Goal: Find specific page/section: Find specific page/section

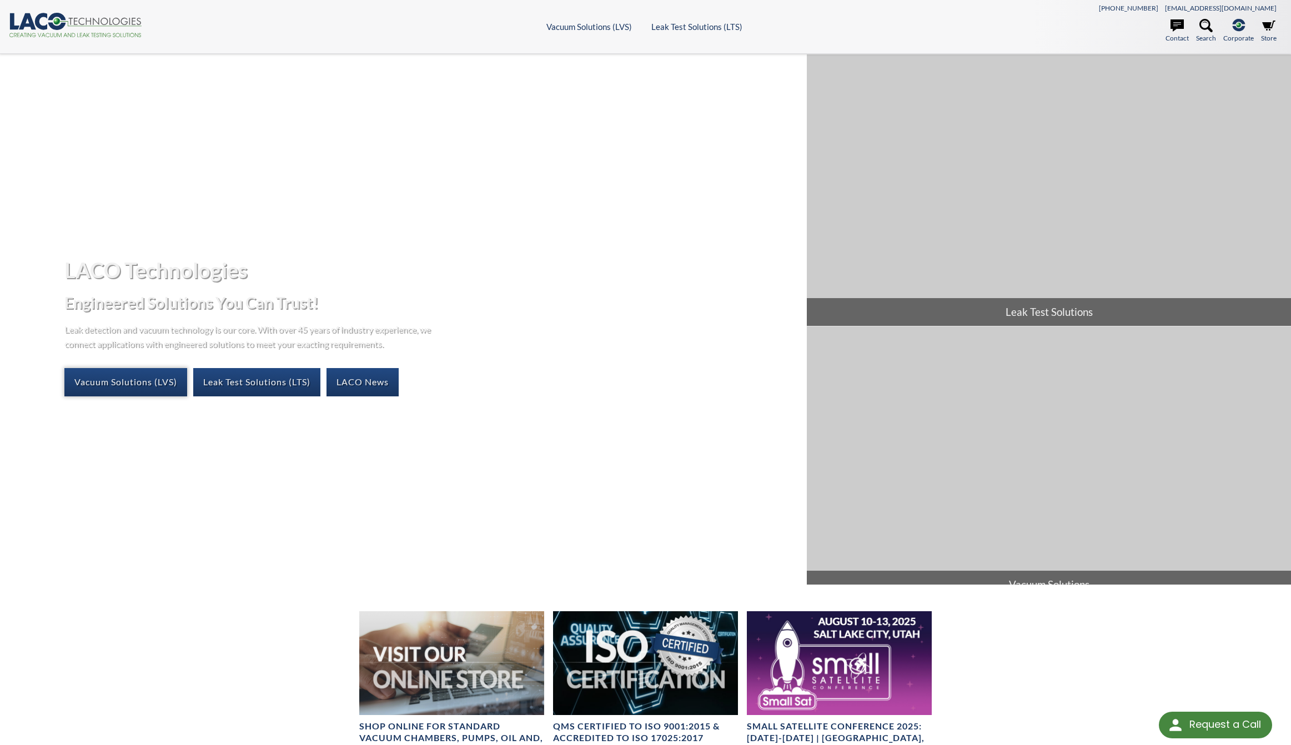
click at [179, 379] on link "Vacuum Solutions (LVS)" at bounding box center [125, 382] width 123 height 28
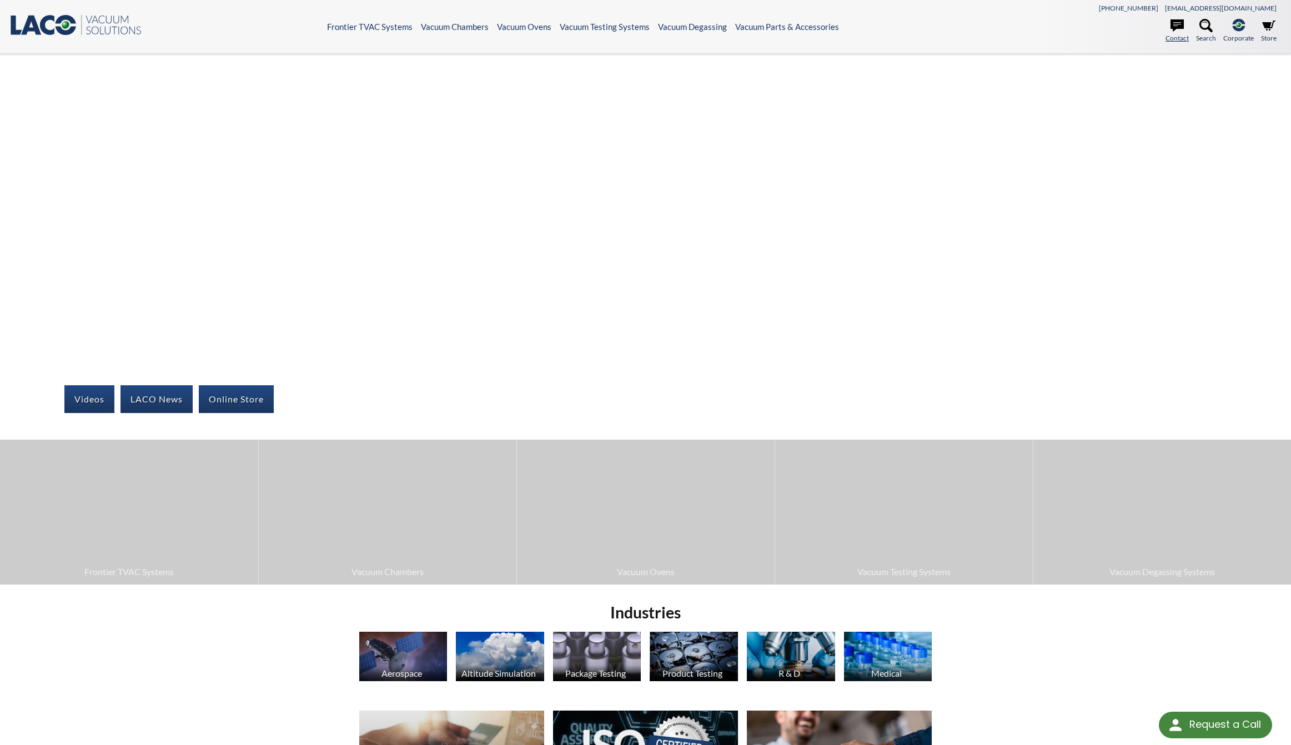
click at [1181, 30] on icon at bounding box center [1176, 25] width 13 height 13
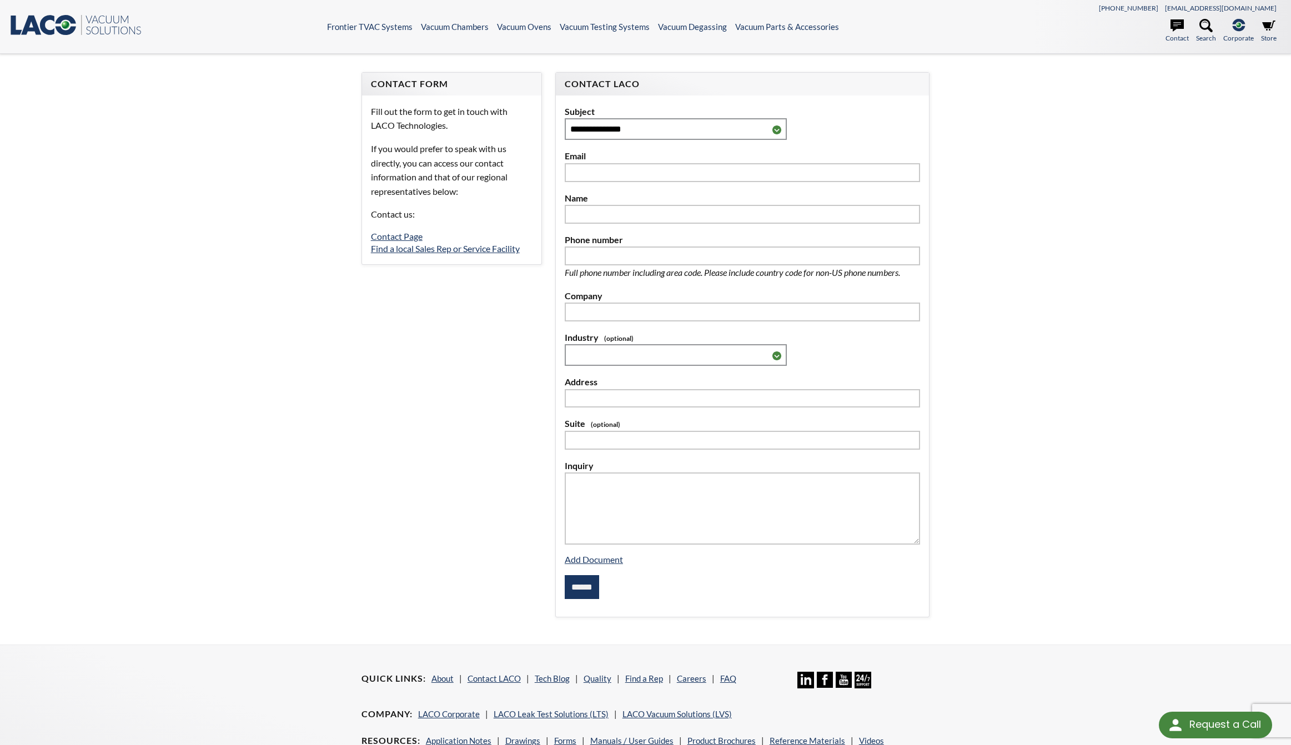
click at [490, 234] on div "Fill out the form to get in touch with LACO Technologies. If you would prefer t…" at bounding box center [451, 179] width 179 height 169
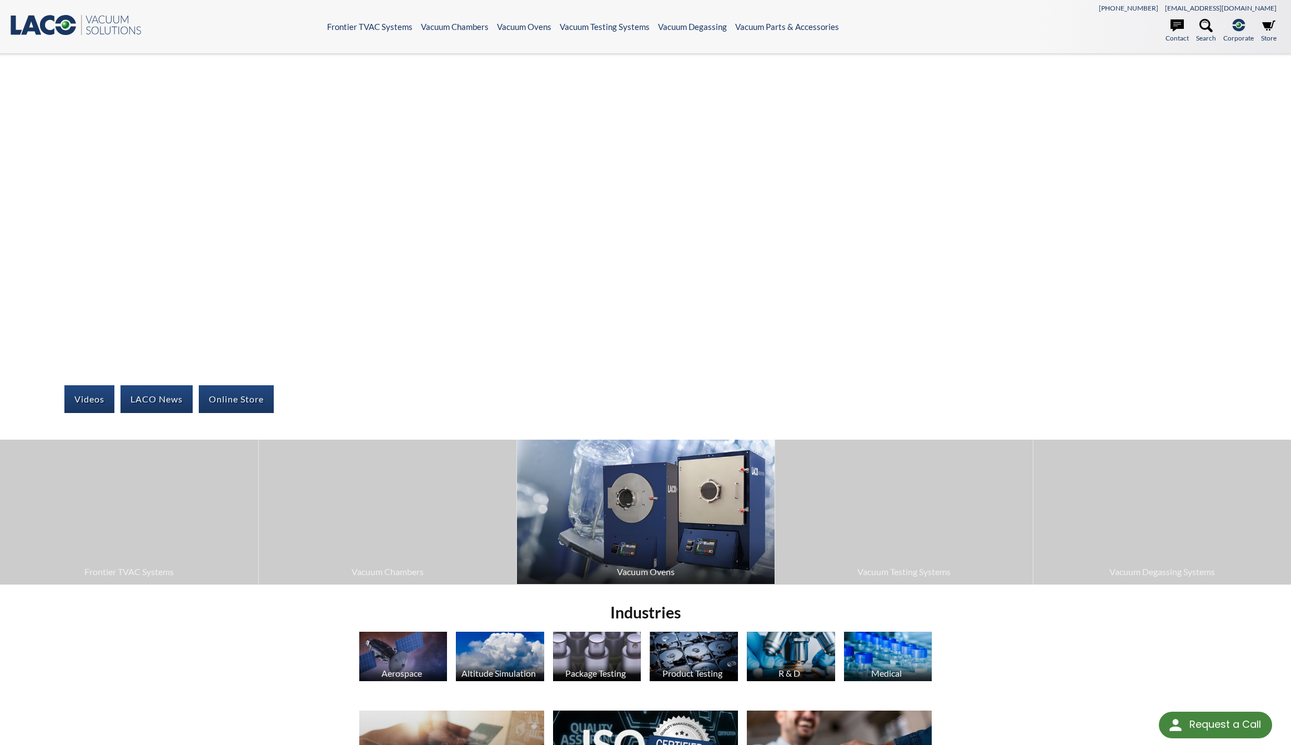
click at [702, 525] on img at bounding box center [646, 512] width 258 height 144
